Goal: Information Seeking & Learning: Learn about a topic

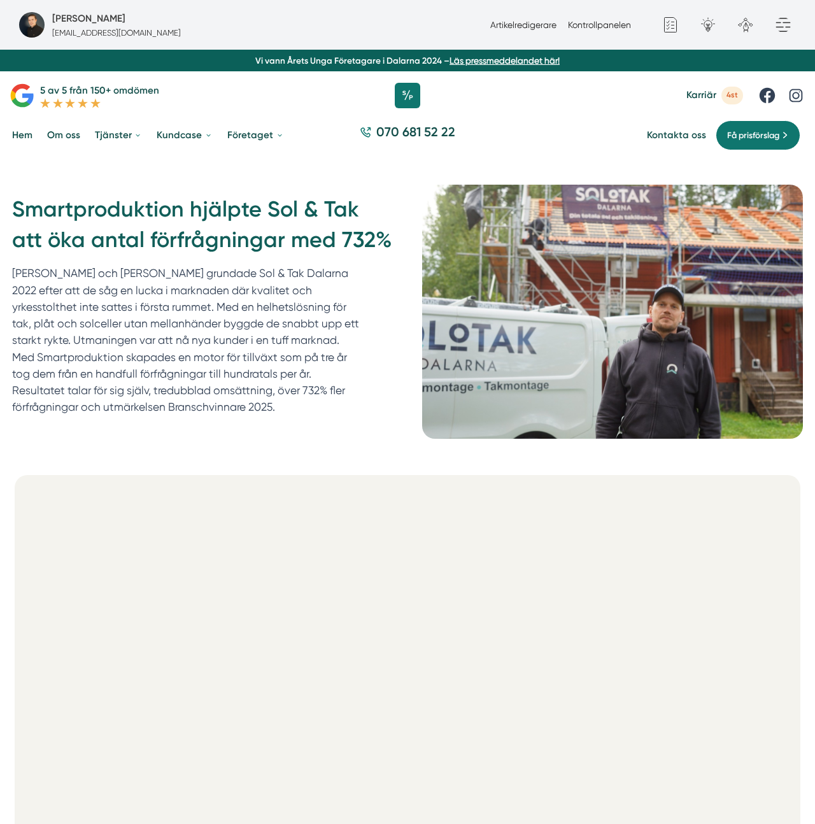
click at [266, 165] on div "Smartproduktion hjälpte Sol & Tak att öka antal förfrågningar med 732% [PERSON_…" at bounding box center [407, 312] width 815 height 312
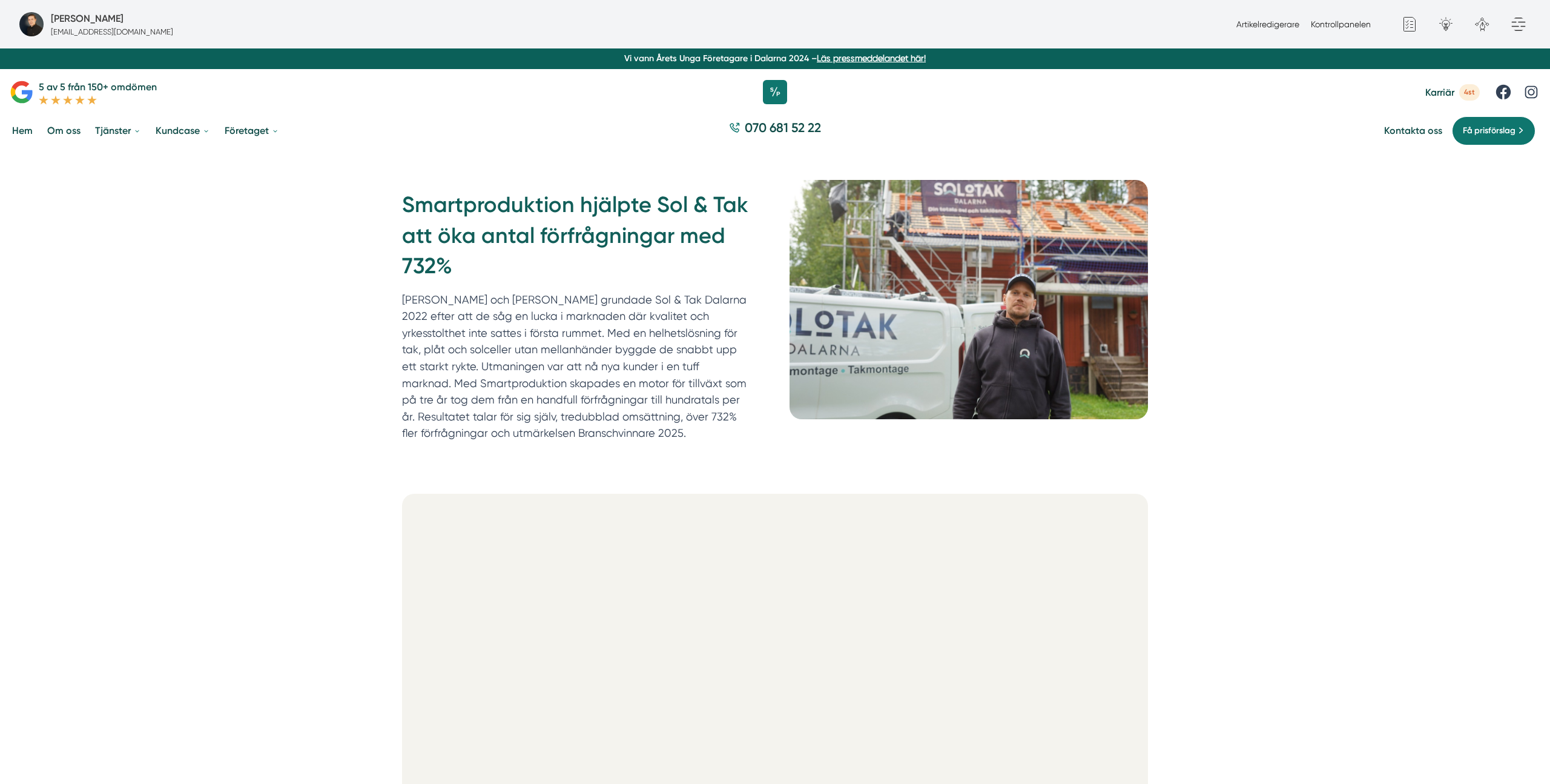
click at [610, 229] on h1 "Smartproduktion hjälpte Sol & Tak att öka antal förfrågningar med 732%" at bounding box center [581, 240] width 359 height 101
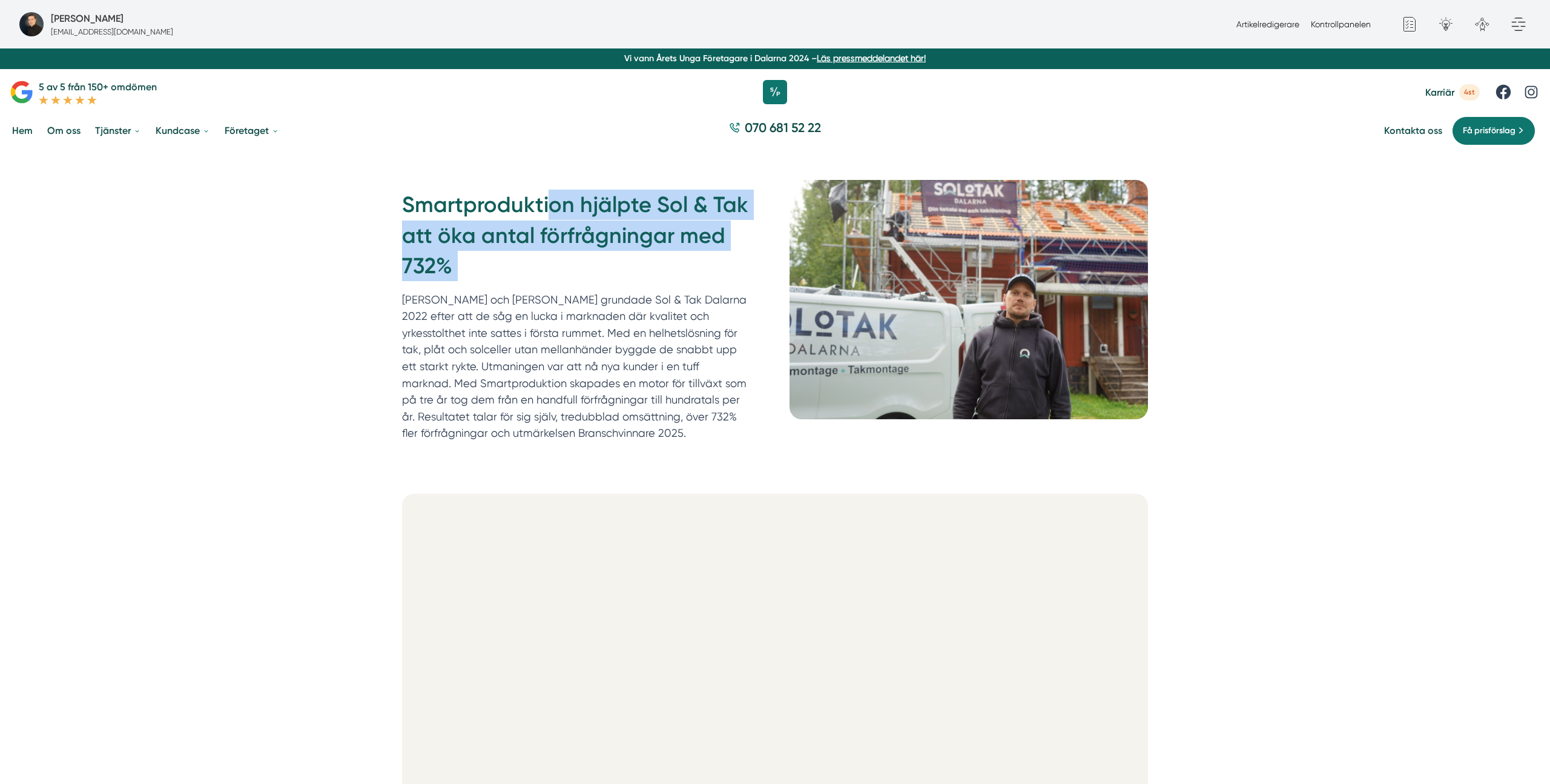
click at [610, 229] on h1 "Smartproduktion hjälpte Sol & Tak att öka antal förfrågningar med 732%" at bounding box center [581, 240] width 359 height 101
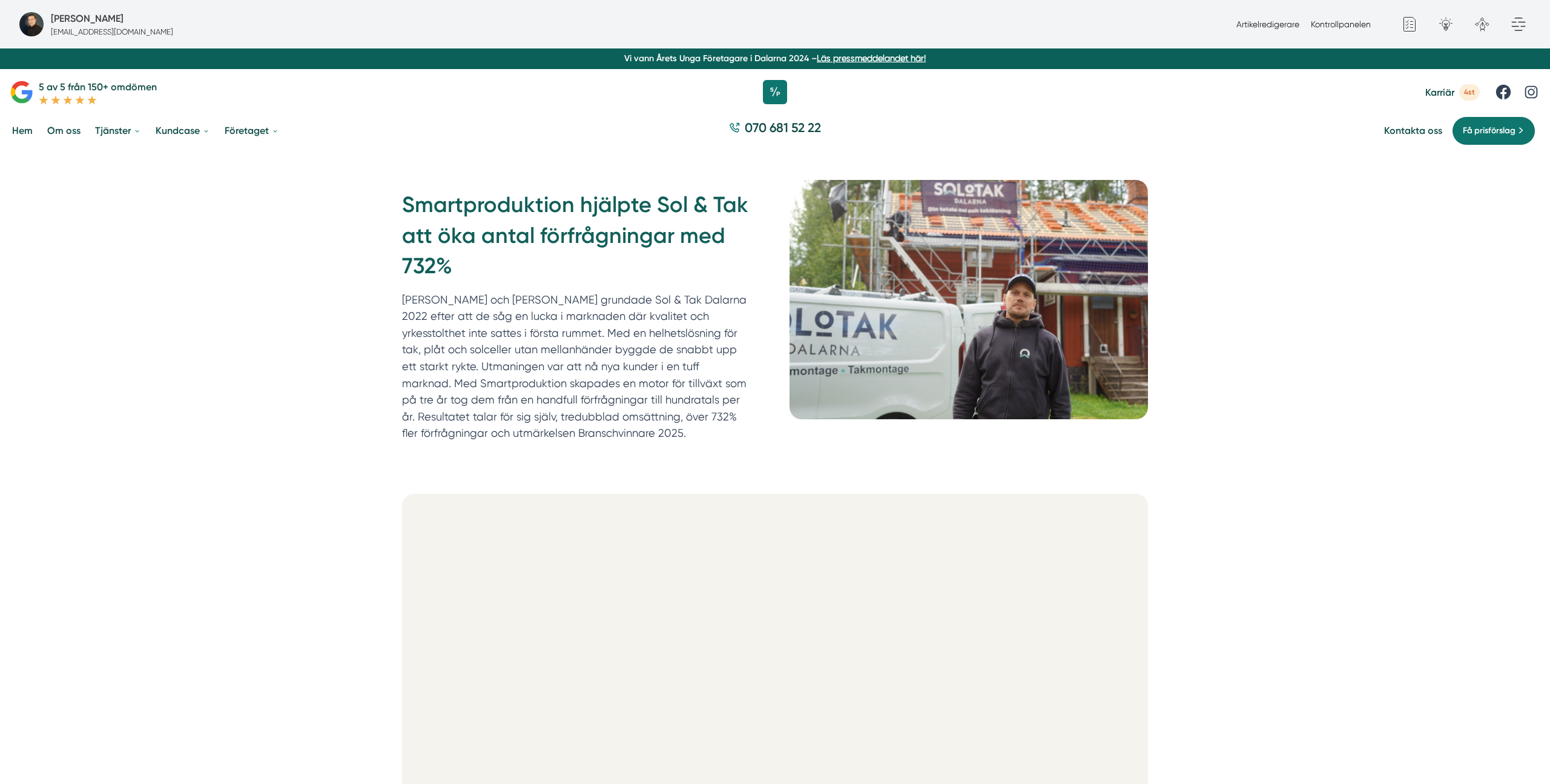
click at [390, 365] on div "Smartproduktion hjälpte Sol & Tak att öka antal förfrågningar med 732% [PERSON_…" at bounding box center [775, 318] width 775 height 277
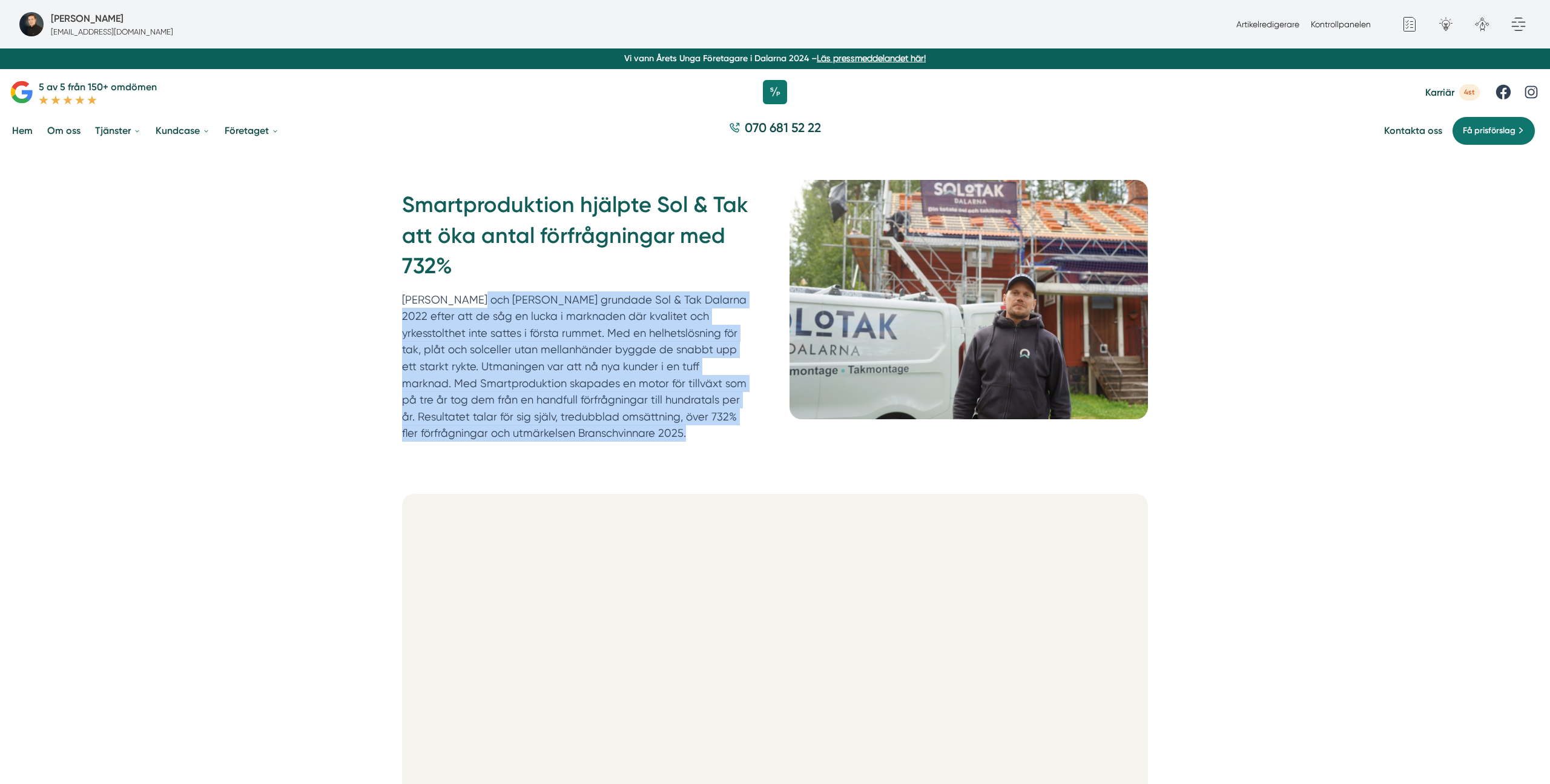
click at [390, 365] on div "Smartproduktion hjälpte Sol & Tak att öka antal förfrågningar med 732% [PERSON_…" at bounding box center [775, 318] width 775 height 277
click at [586, 361] on p "[PERSON_NAME] och [PERSON_NAME] grundade Sol & Tak Dalarna 2022 efter att de så…" at bounding box center [577, 366] width 349 height 150
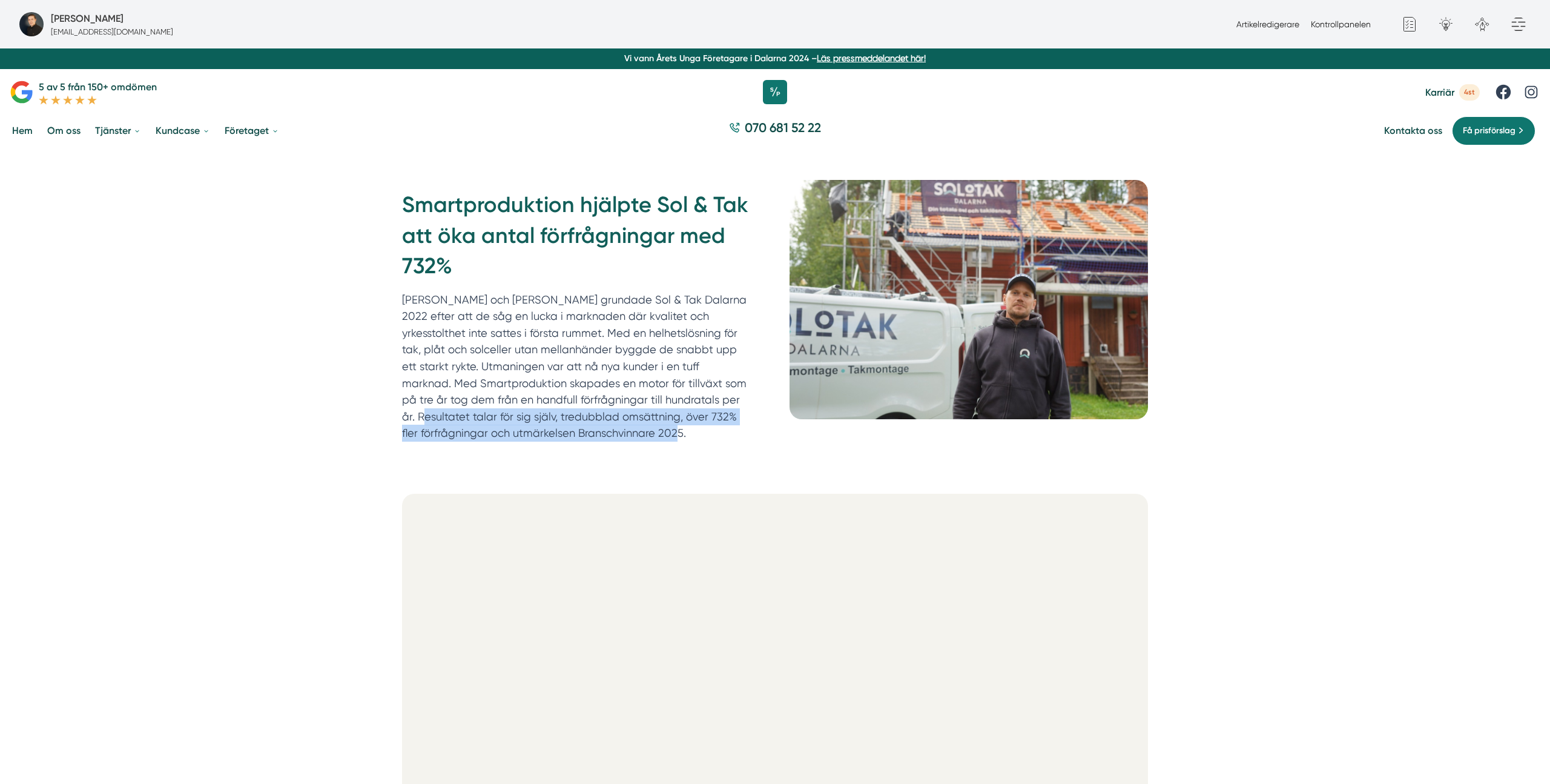
drag, startPoint x: 640, startPoint y: 395, endPoint x: 710, endPoint y: 429, distance: 77.8
click at [710, 429] on p "[PERSON_NAME] och [PERSON_NAME] grundade Sol & Tak Dalarna 2022 efter att de så…" at bounding box center [577, 366] width 349 height 150
click at [709, 333] on p "[PERSON_NAME] och [PERSON_NAME] grundade Sol & Tak Dalarna 2022 efter att de så…" at bounding box center [577, 366] width 349 height 150
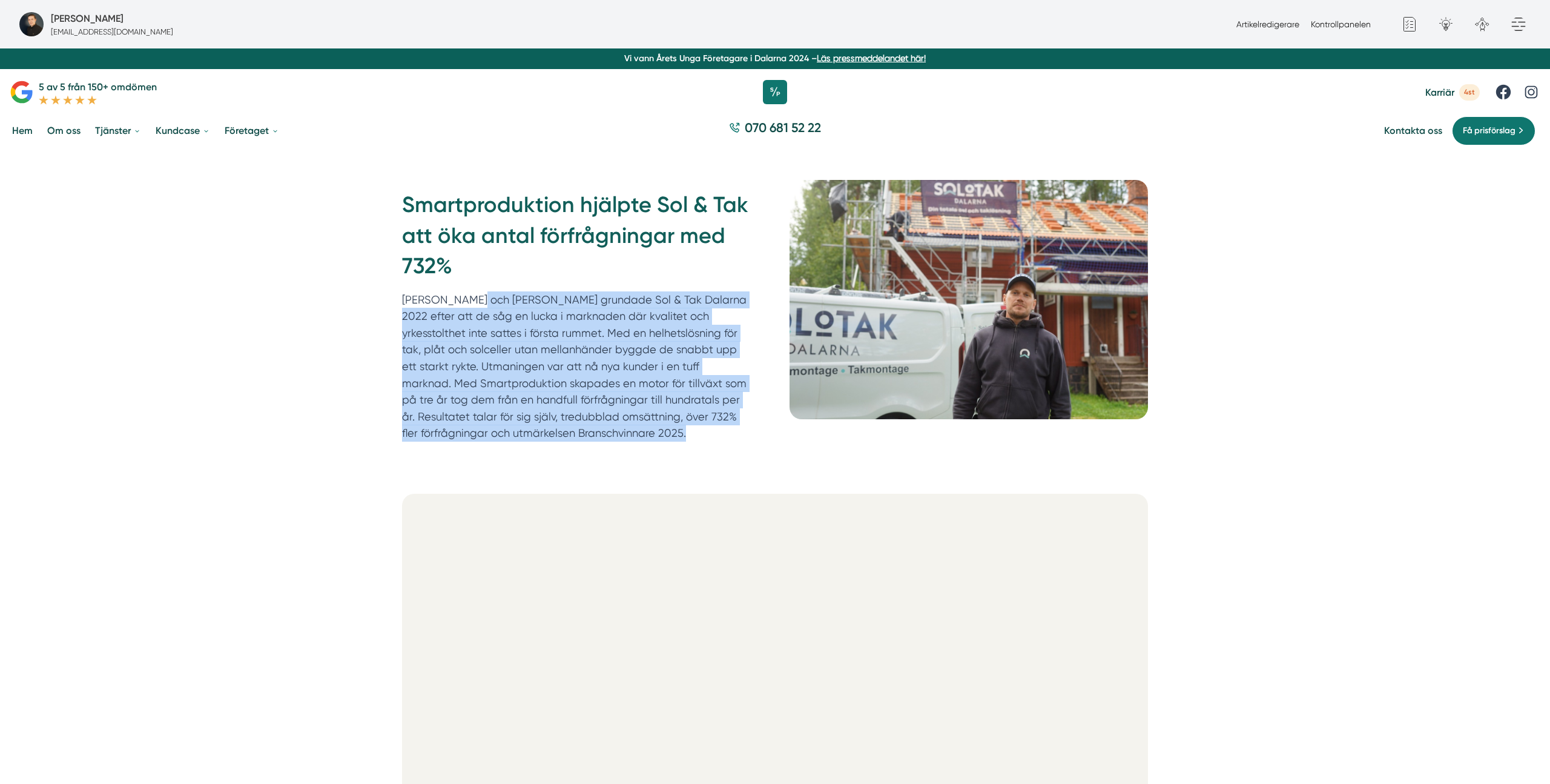
drag, startPoint x: 709, startPoint y: 333, endPoint x: 755, endPoint y: 325, distance: 46.7
click at [709, 333] on p "[PERSON_NAME] och [PERSON_NAME] grundade Sol & Tak Dalarna 2022 efter att de så…" at bounding box center [577, 366] width 349 height 150
click at [775, 316] on img at bounding box center [969, 299] width 359 height 239
click at [775, 284] on img at bounding box center [969, 299] width 359 height 239
